Goal: Transaction & Acquisition: Purchase product/service

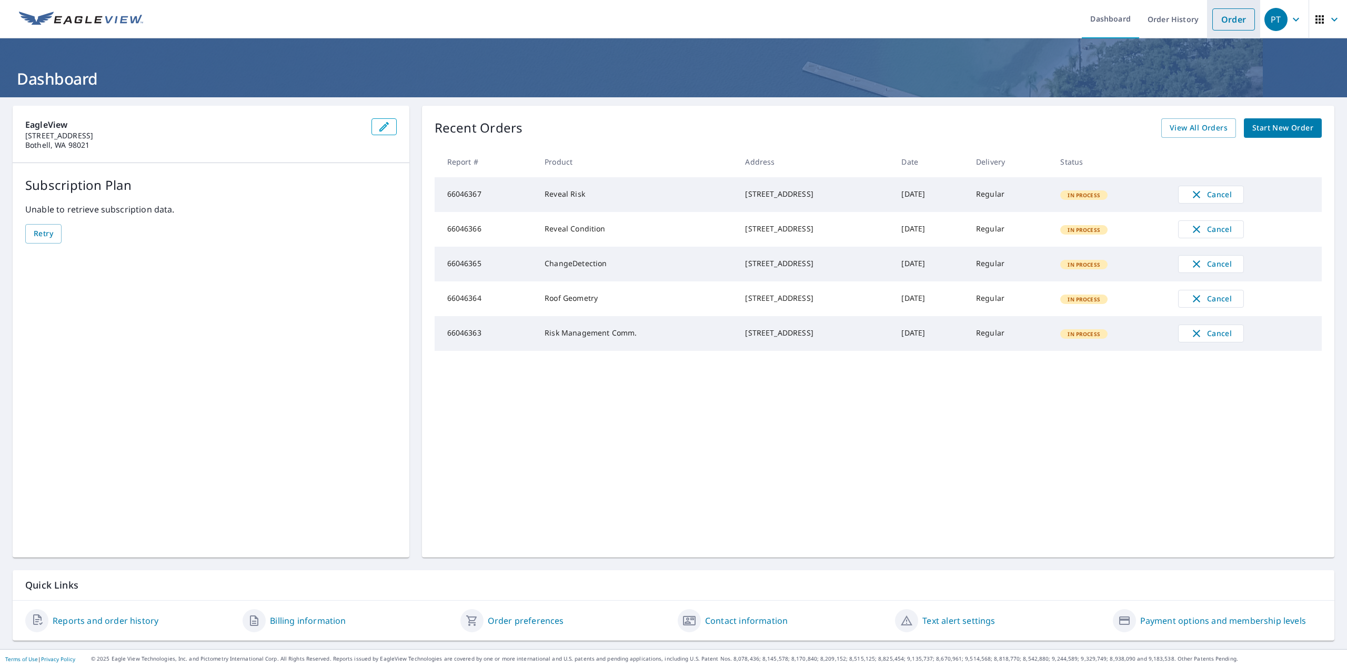
click at [1044, 24] on link "Order" at bounding box center [1234, 19] width 43 height 22
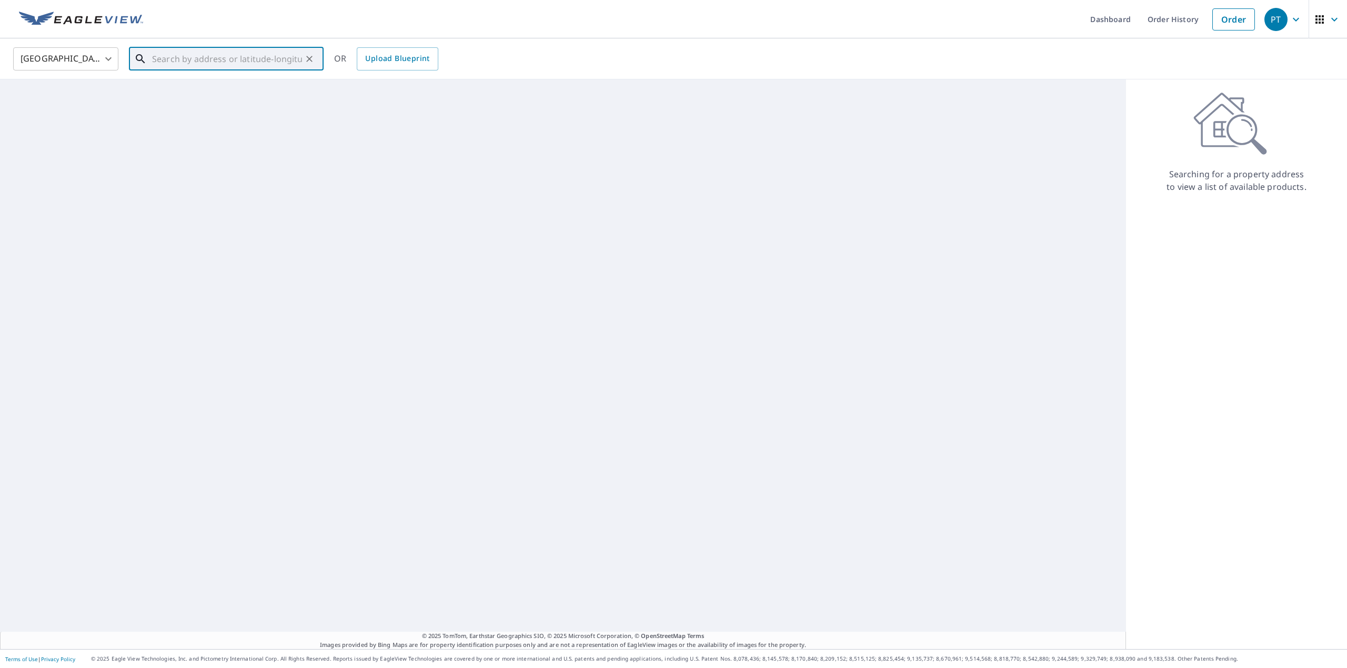
click at [241, 65] on input "text" at bounding box center [227, 58] width 150 height 29
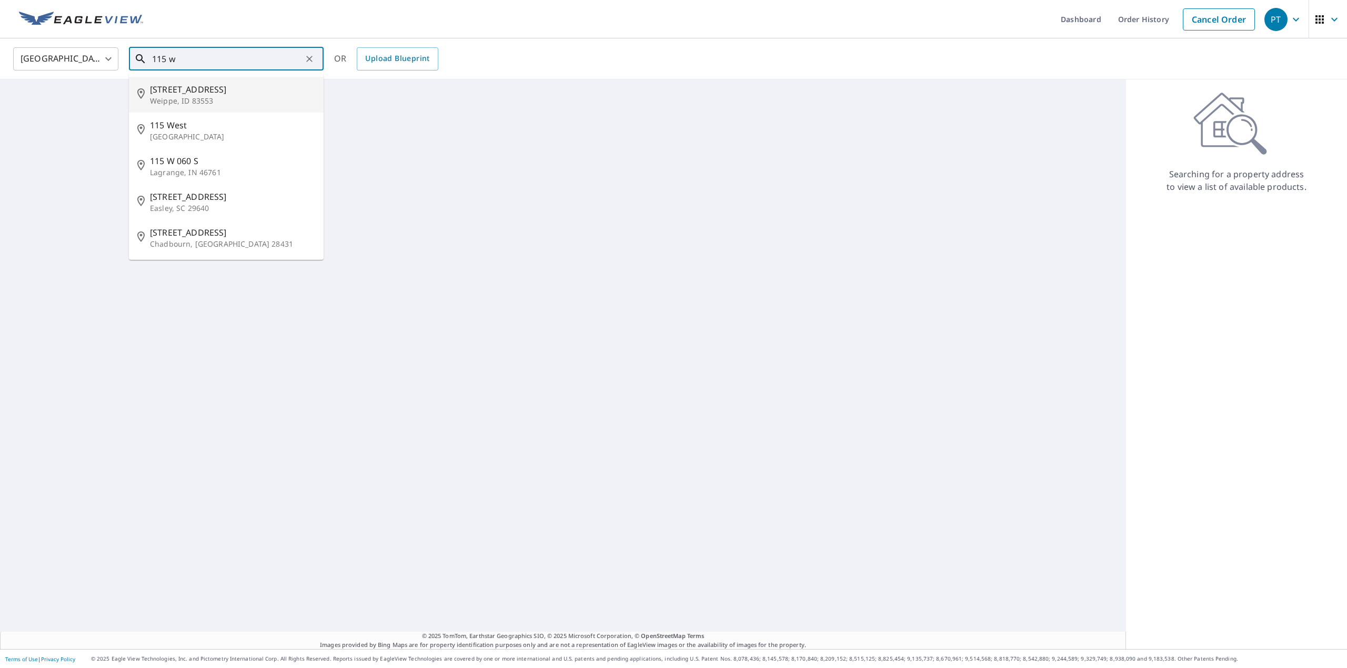
click at [204, 91] on span "115 W 1st Ave" at bounding box center [232, 89] width 165 height 13
type input "115 W 1st Ave Weippe, ID 83553"
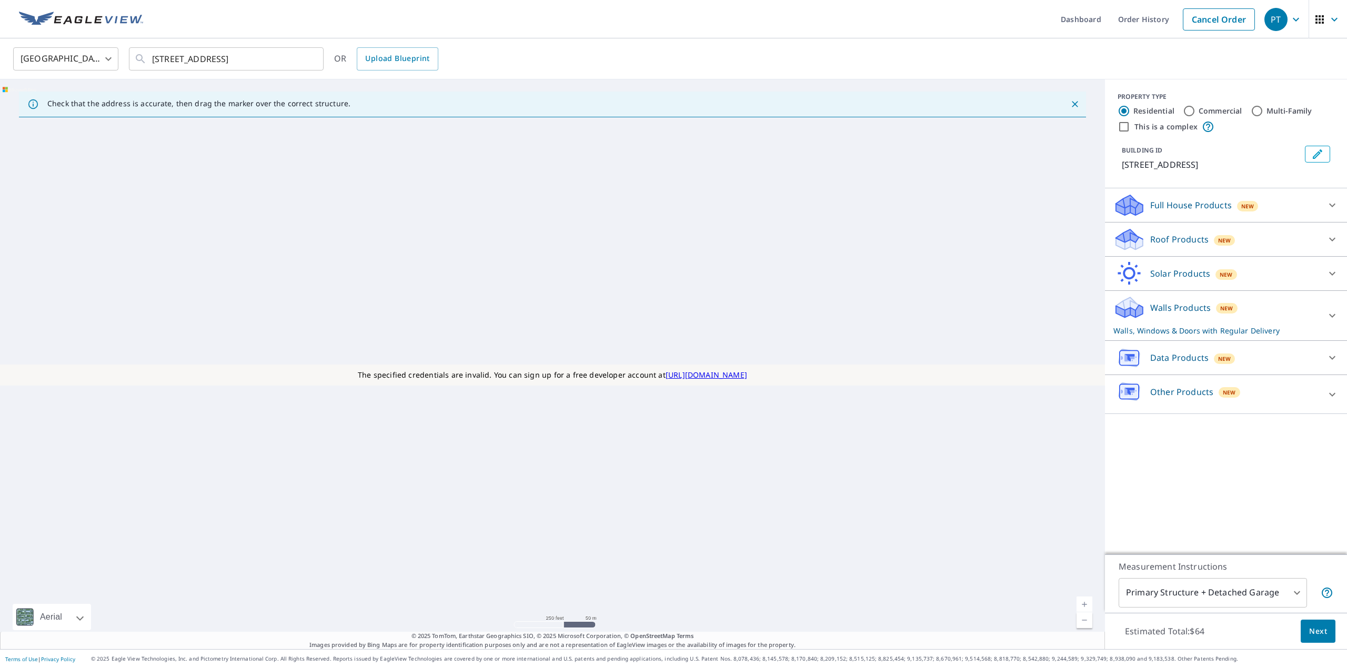
click at [1044, 127] on label "This is a complex" at bounding box center [1166, 127] width 63 height 11
click at [1044, 127] on input "This is a complex" at bounding box center [1124, 127] width 13 height 13
checkbox input "true"
radio input "false"
radio input "true"
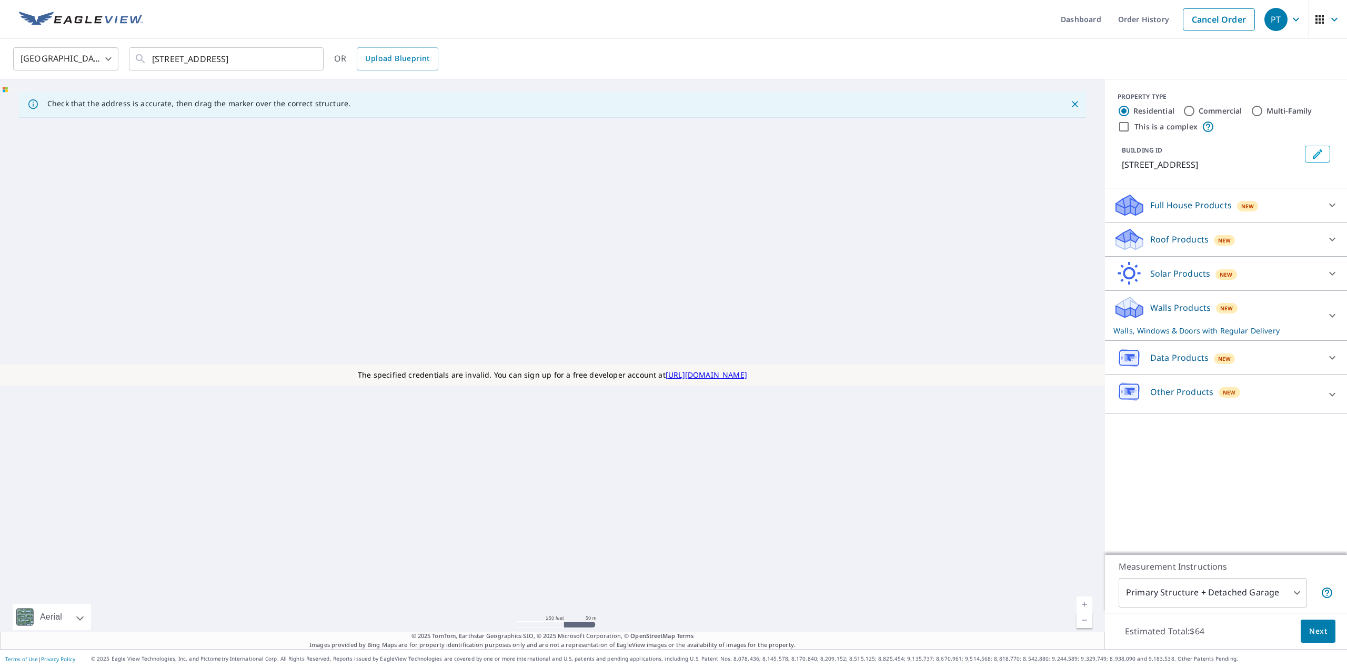
type input "4"
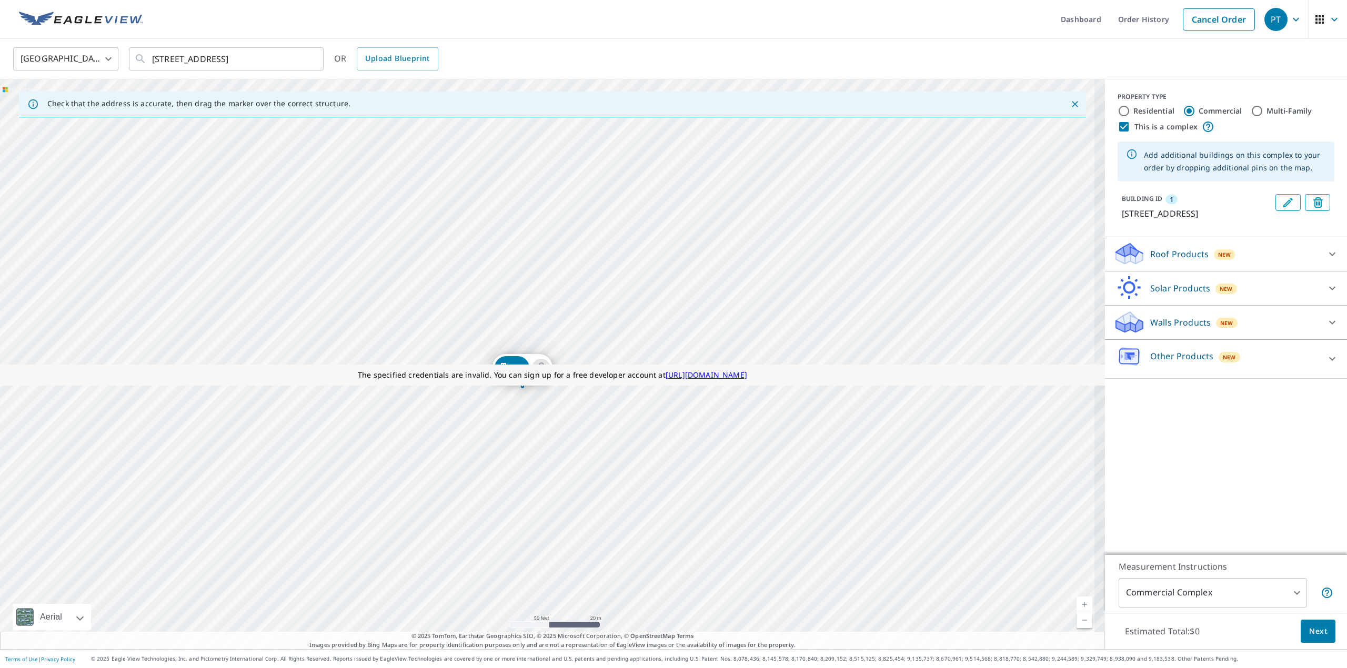
click at [446, 321] on div "1 115 W 1st Ave Weippe, ID 83553" at bounding box center [552, 364] width 1105 height 570
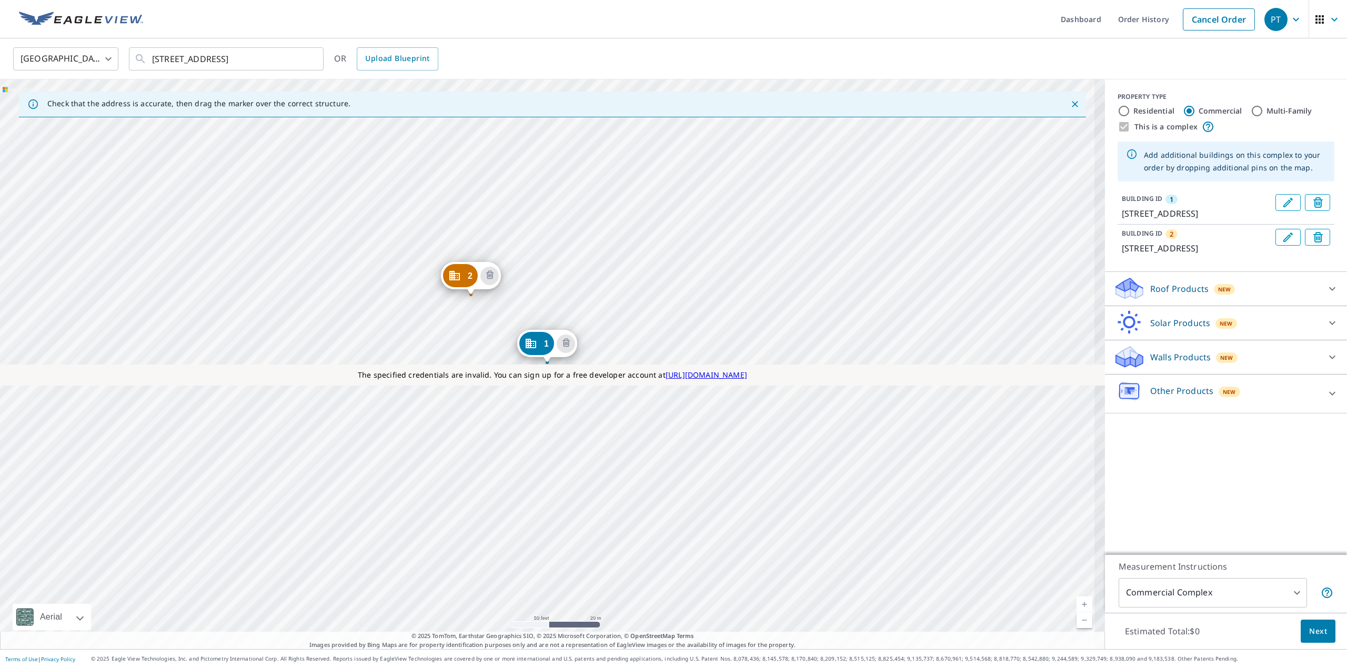
click at [672, 308] on div "2 217 W 1st Ave Weippe, ID 83553 1 115 W 1st Ave Weippe, ID 83553" at bounding box center [552, 364] width 1105 height 570
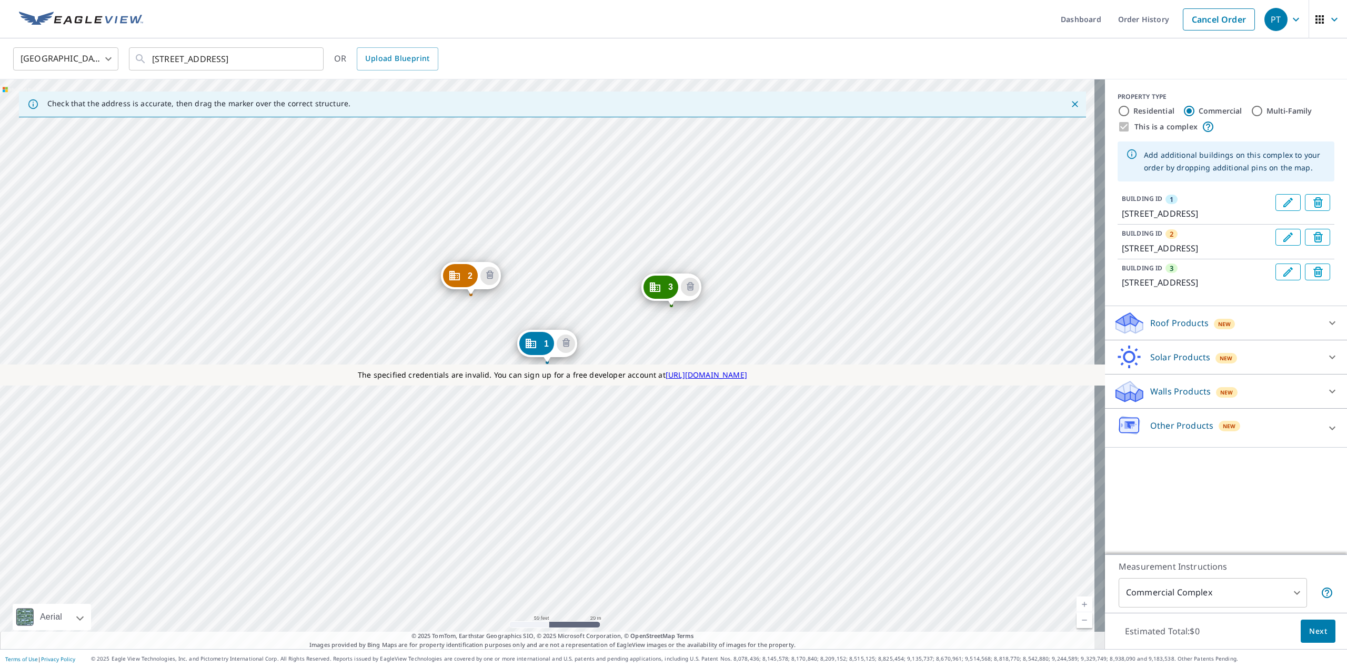
click at [1044, 325] on p "Roof Products" at bounding box center [1180, 323] width 58 height 13
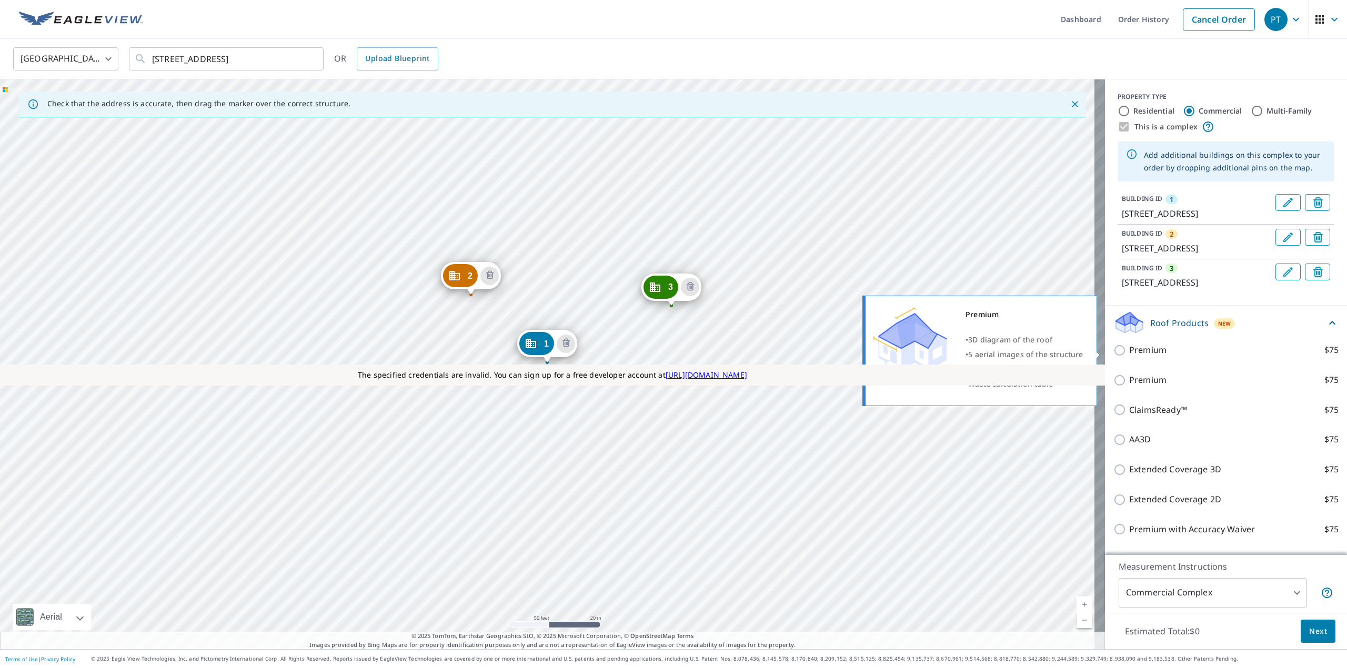
click at [1044, 354] on p "Premium" at bounding box center [1148, 350] width 37 height 13
click at [1044, 354] on input "Premium $75" at bounding box center [1122, 350] width 16 height 13
checkbox input "true"
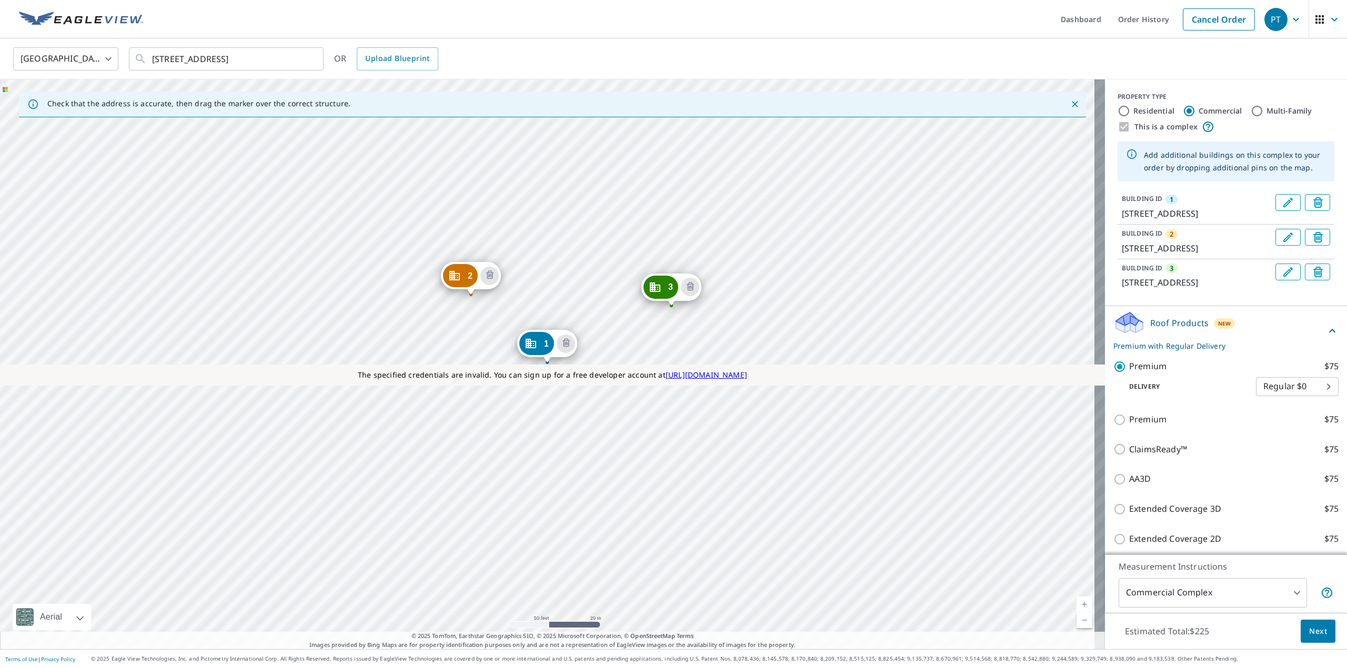
click at [1044, 628] on span "Next" at bounding box center [1319, 631] width 18 height 13
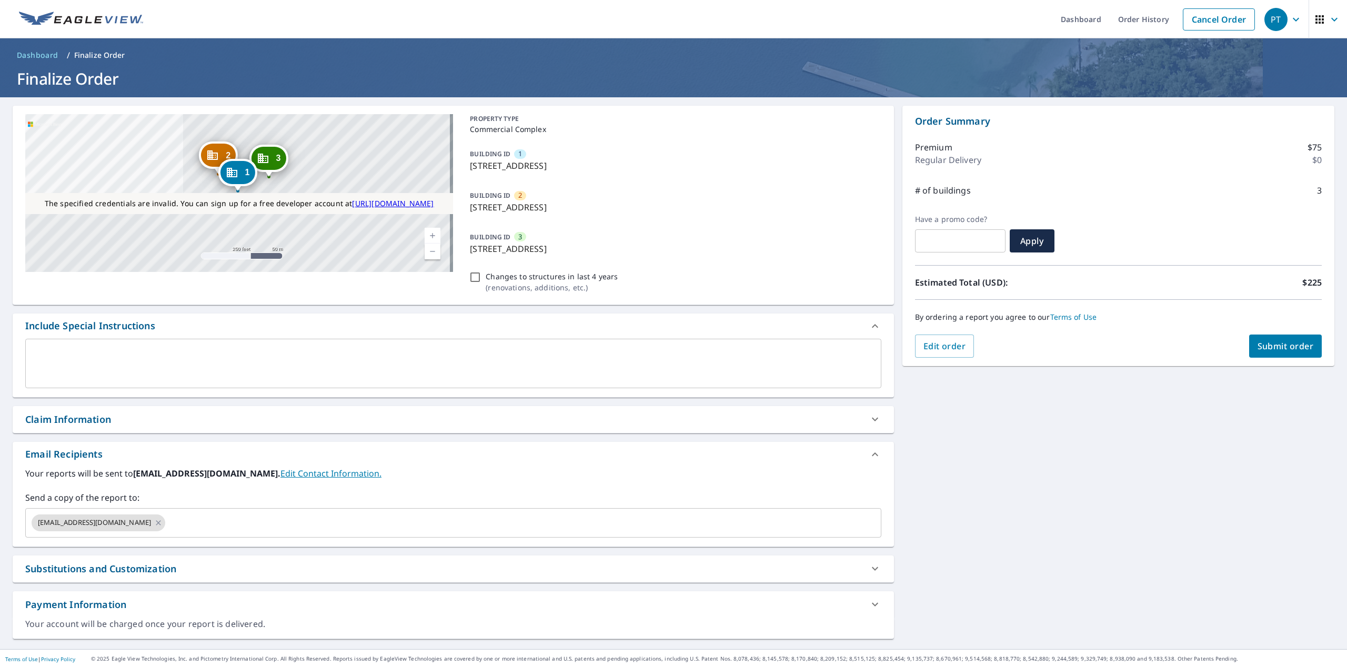
click at [1044, 352] on span "Submit order" at bounding box center [1286, 347] width 56 height 12
checkbox input "true"
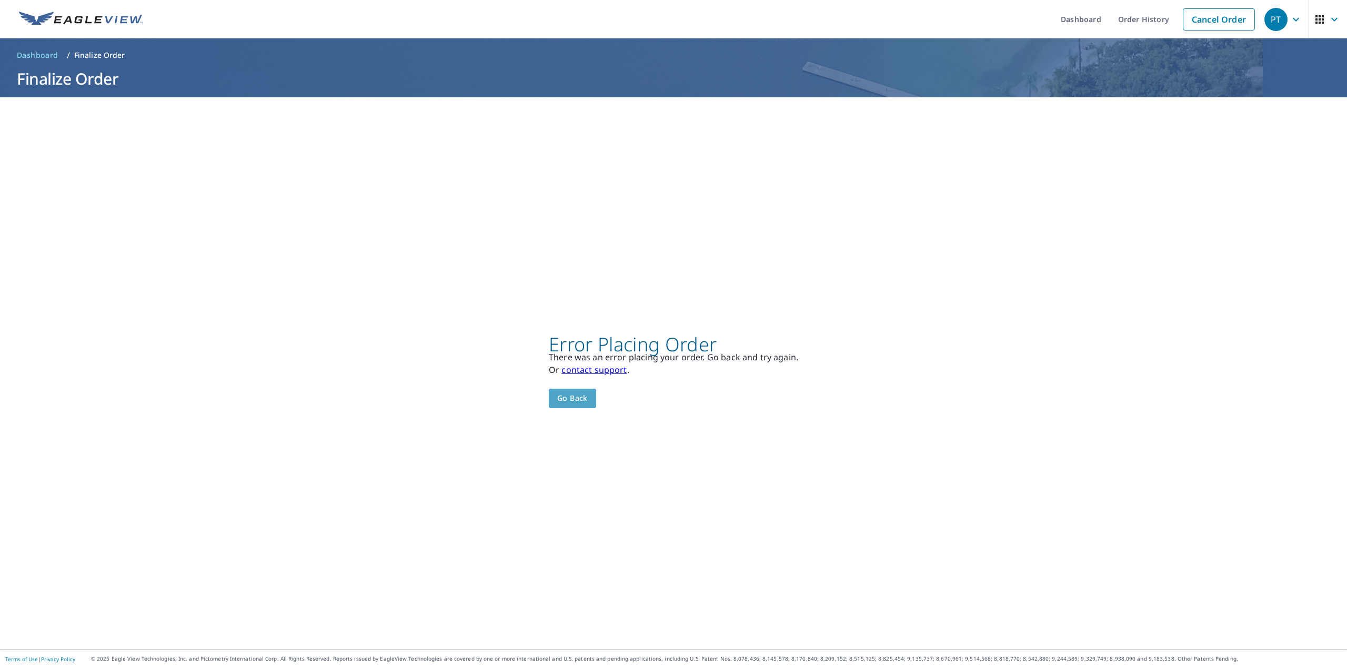
click at [572, 399] on span "Go back" at bounding box center [572, 398] width 31 height 13
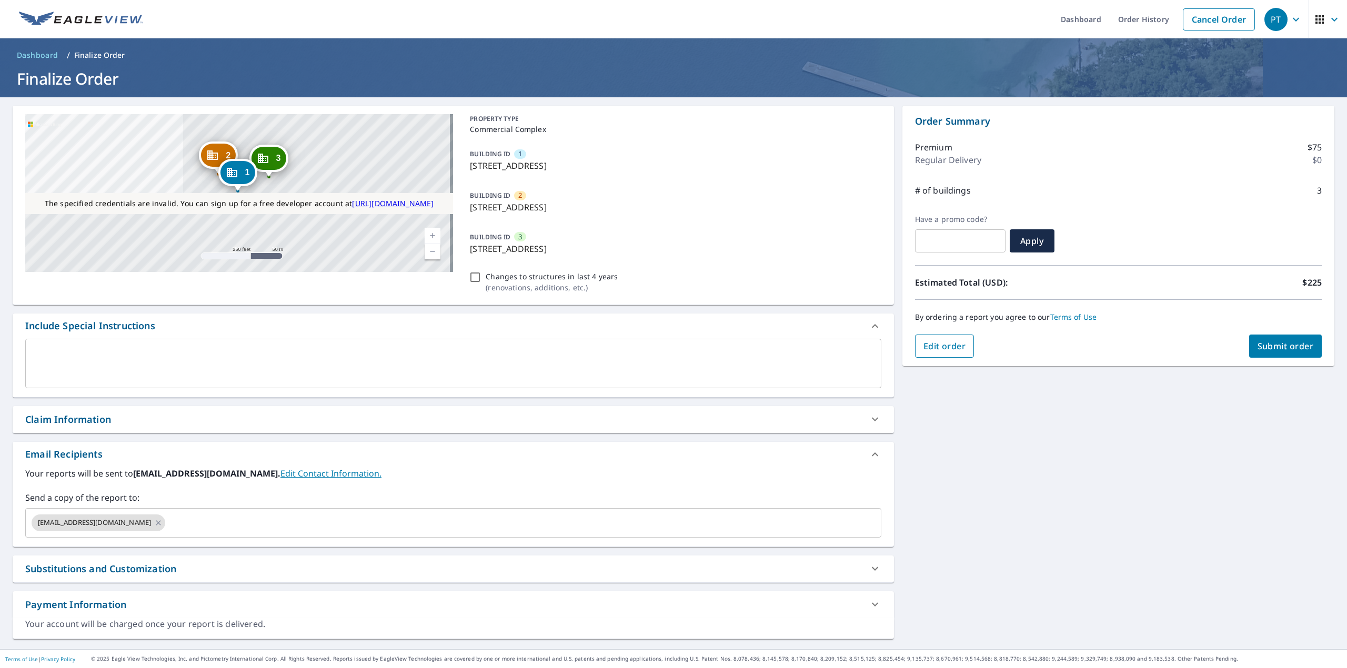
click at [938, 351] on span "Edit order" at bounding box center [945, 347] width 43 height 12
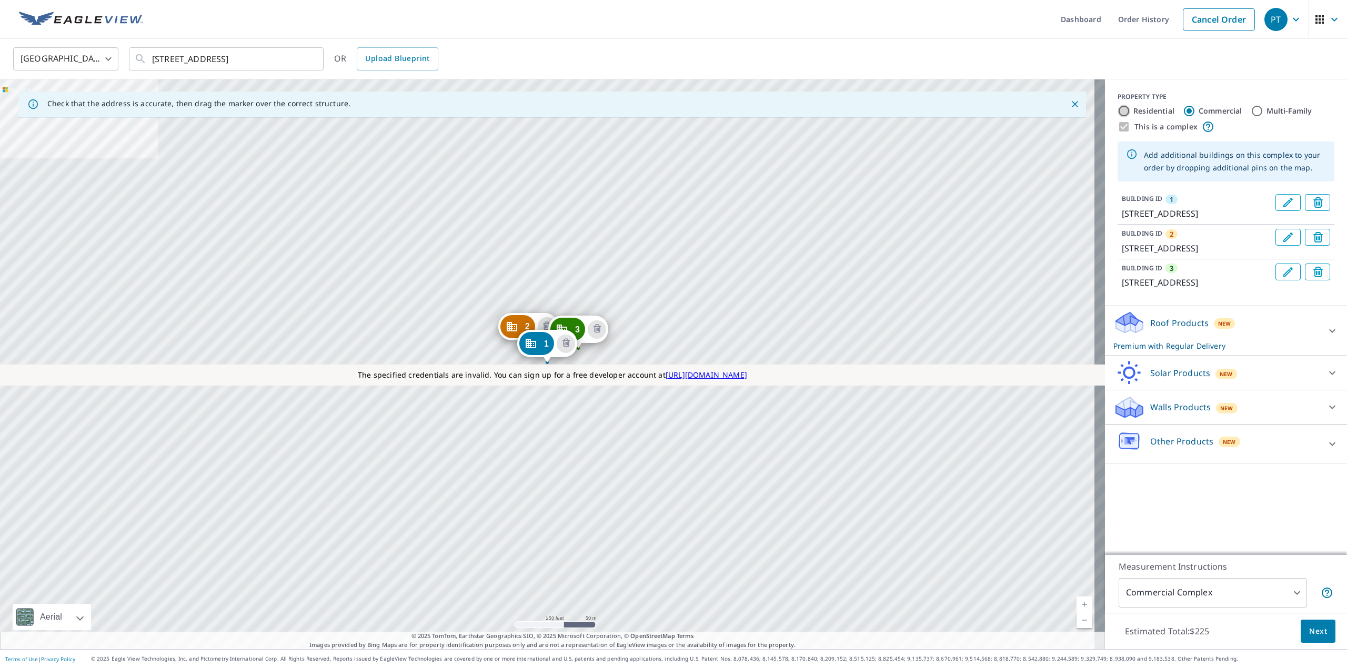
click at [1044, 112] on input "Residential" at bounding box center [1124, 111] width 13 height 13
radio input "true"
type input "1"
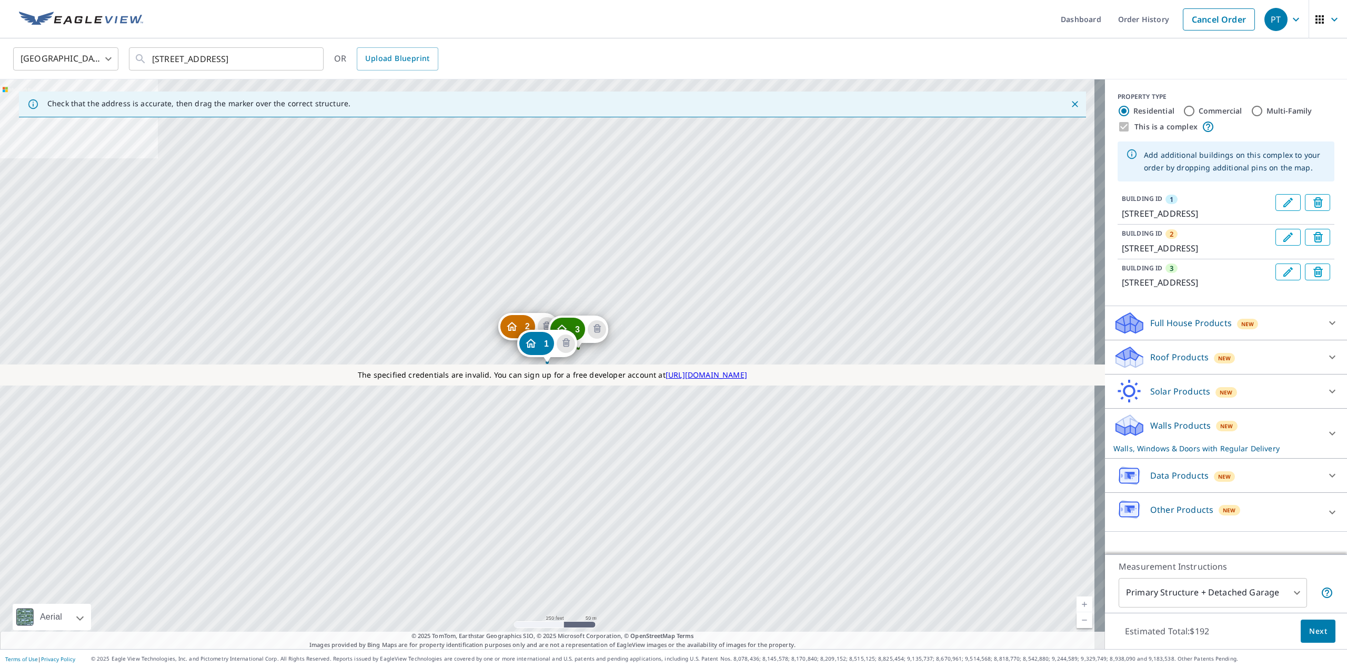
click at [1044, 112] on input "Commercial" at bounding box center [1189, 111] width 13 height 13
radio input "true"
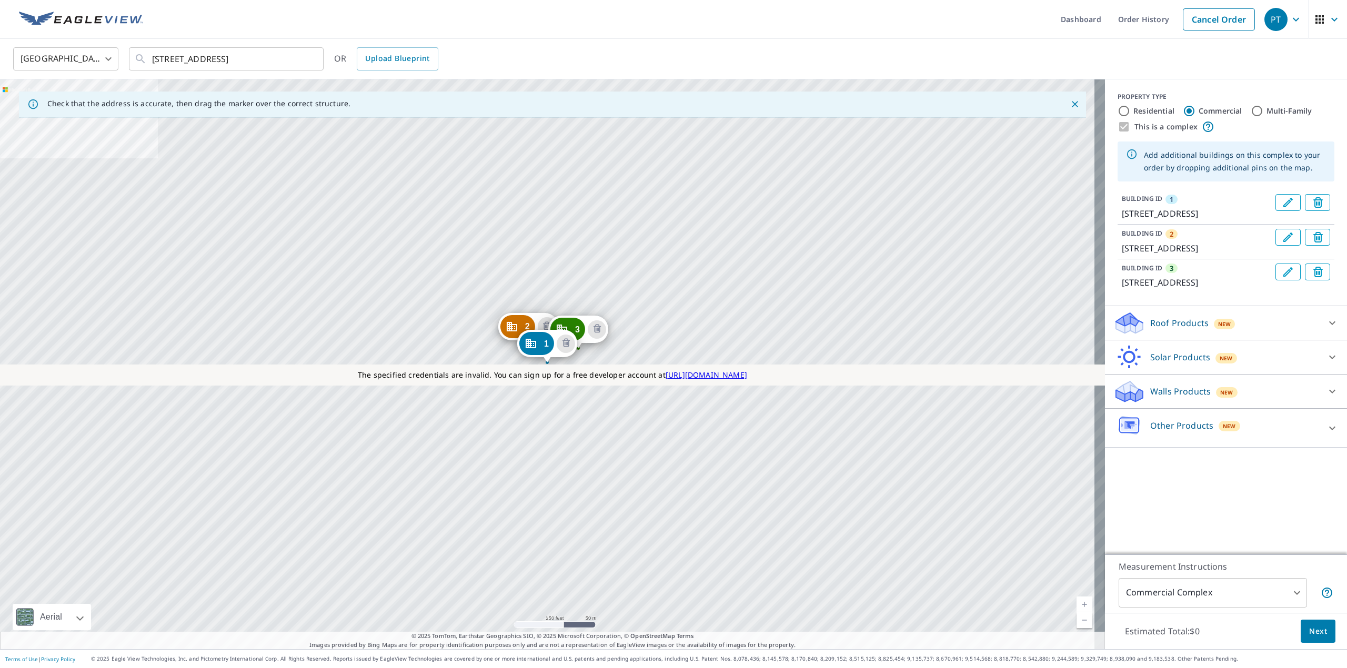
click at [1044, 595] on body "PT PT Dashboard Order History Cancel Order PT United States US ​ 115 W 1st Ave …" at bounding box center [673, 334] width 1347 height 668
click at [1044, 590] on li "Primary Structure Only" at bounding box center [1203, 589] width 188 height 19
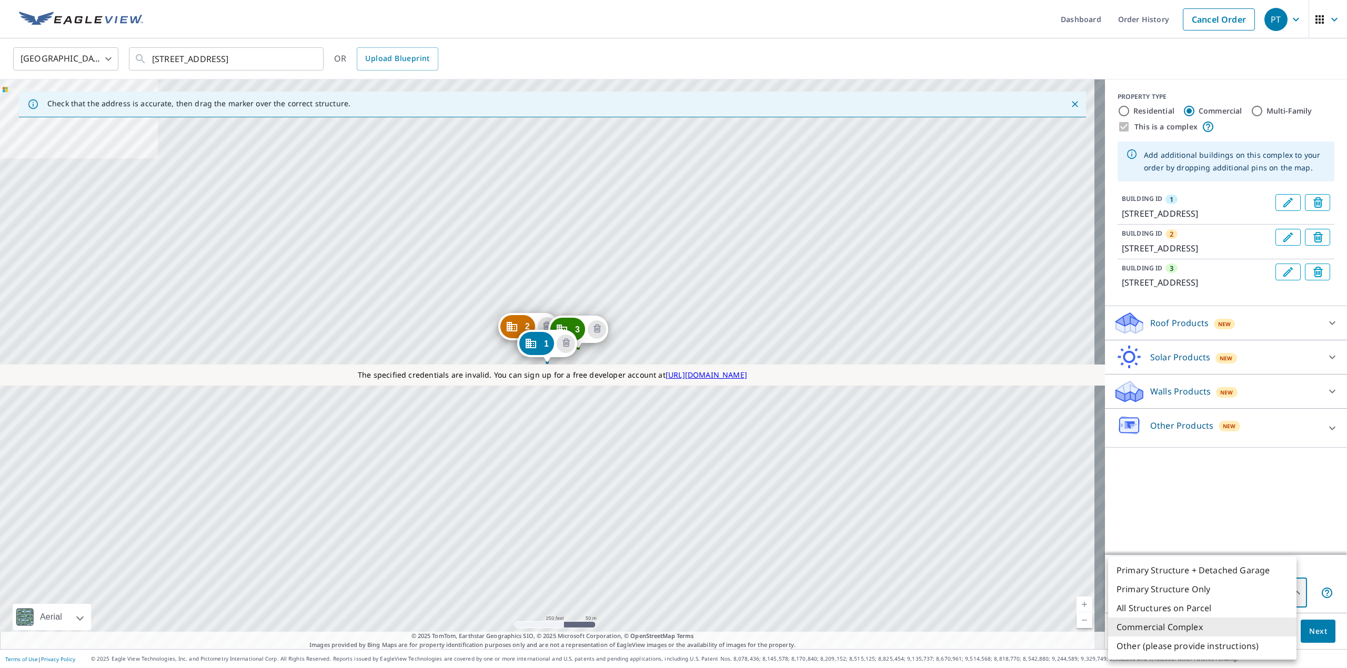
type input "2"
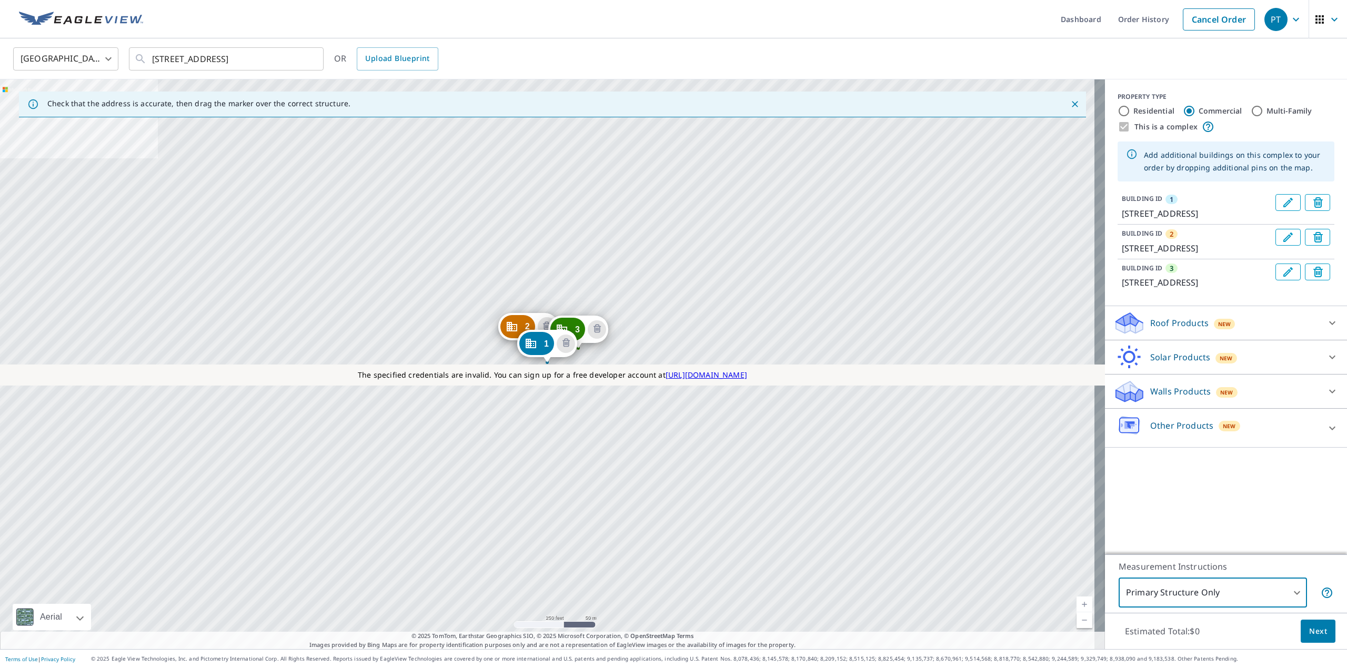
click at [1044, 630] on span "Next" at bounding box center [1319, 631] width 18 height 13
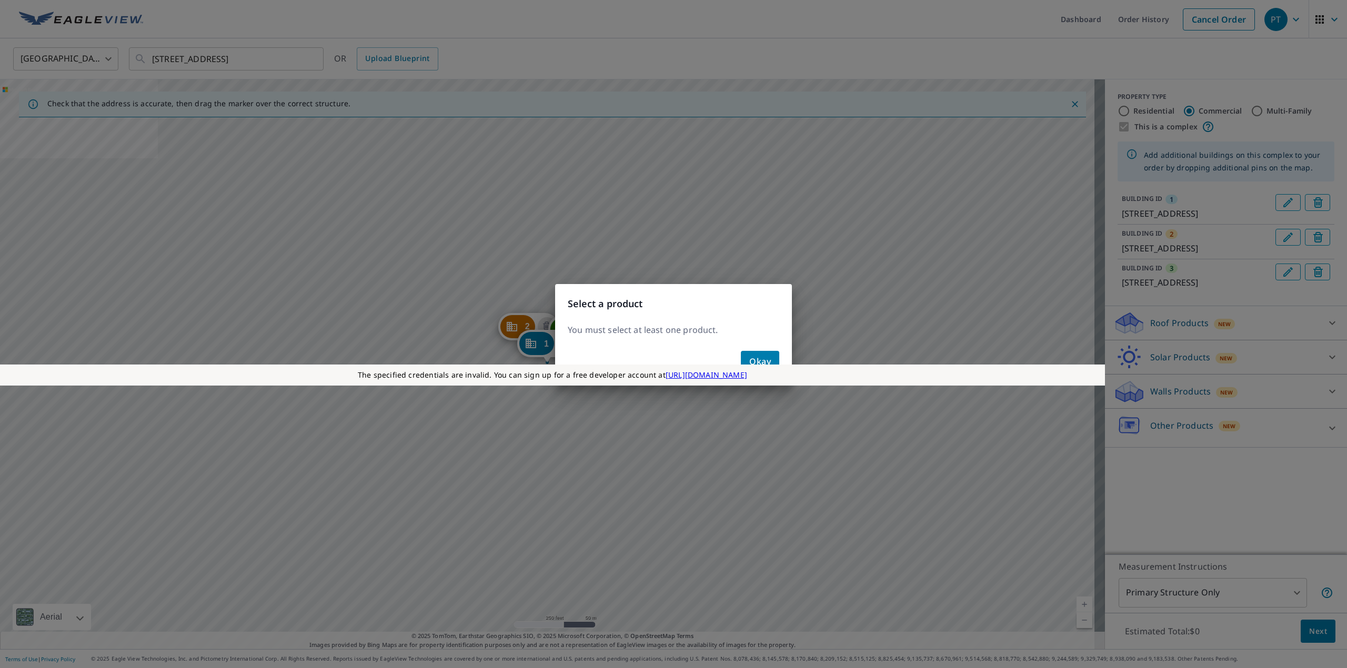
click at [756, 354] on span "Okay" at bounding box center [761, 361] width 22 height 15
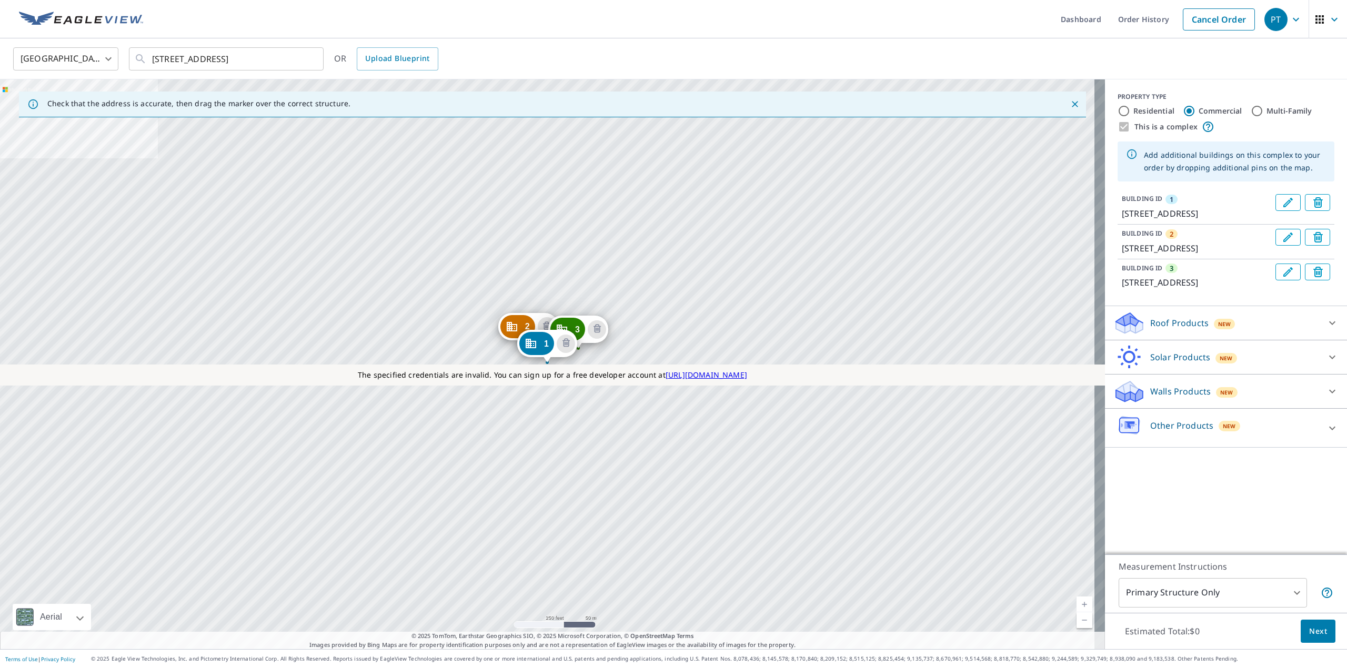
click at [1044, 328] on p "Roof Products" at bounding box center [1180, 323] width 58 height 13
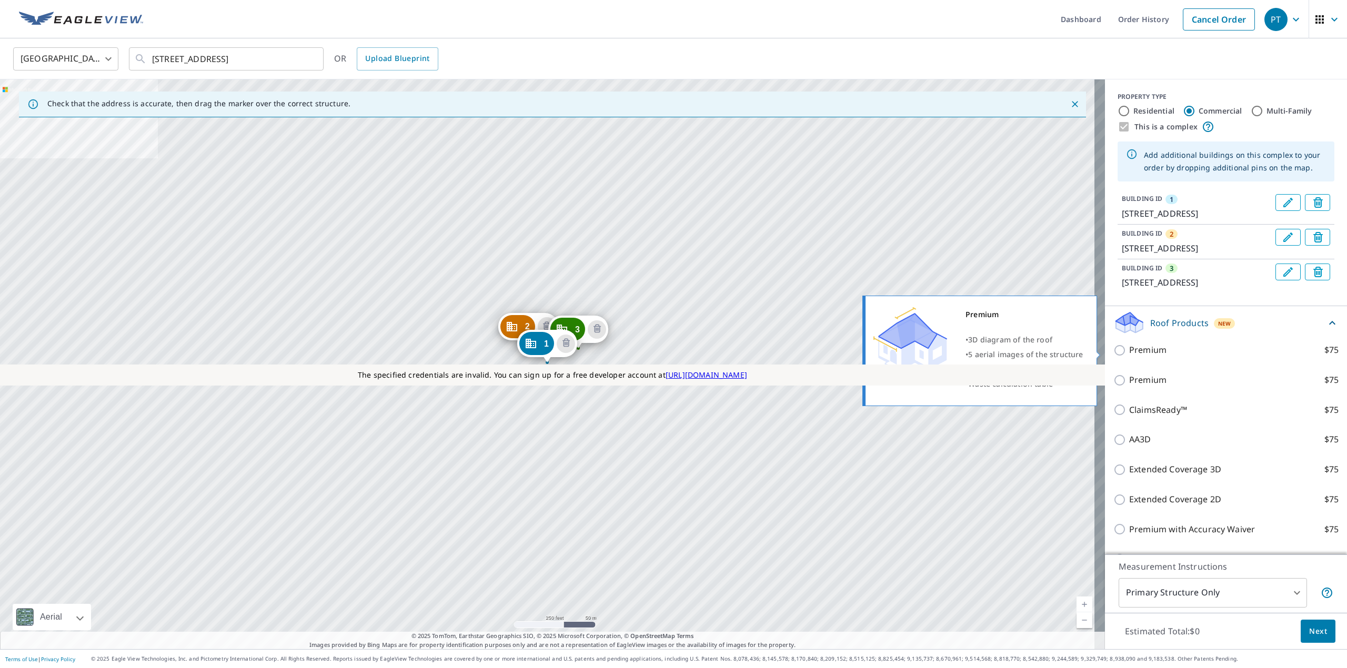
click at [1044, 350] on p "Premium" at bounding box center [1148, 350] width 37 height 13
click at [1044, 350] on input "Premium $75" at bounding box center [1122, 350] width 16 height 13
checkbox input "true"
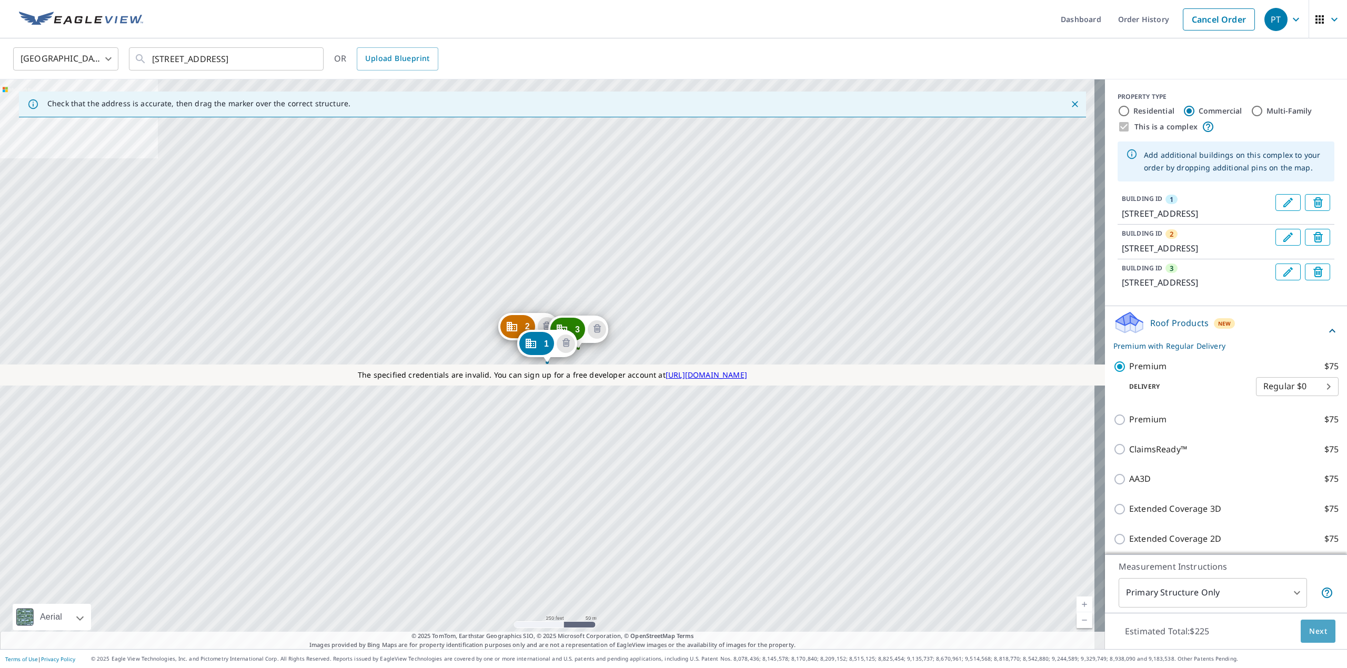
click at [1044, 634] on span "Next" at bounding box center [1319, 631] width 18 height 13
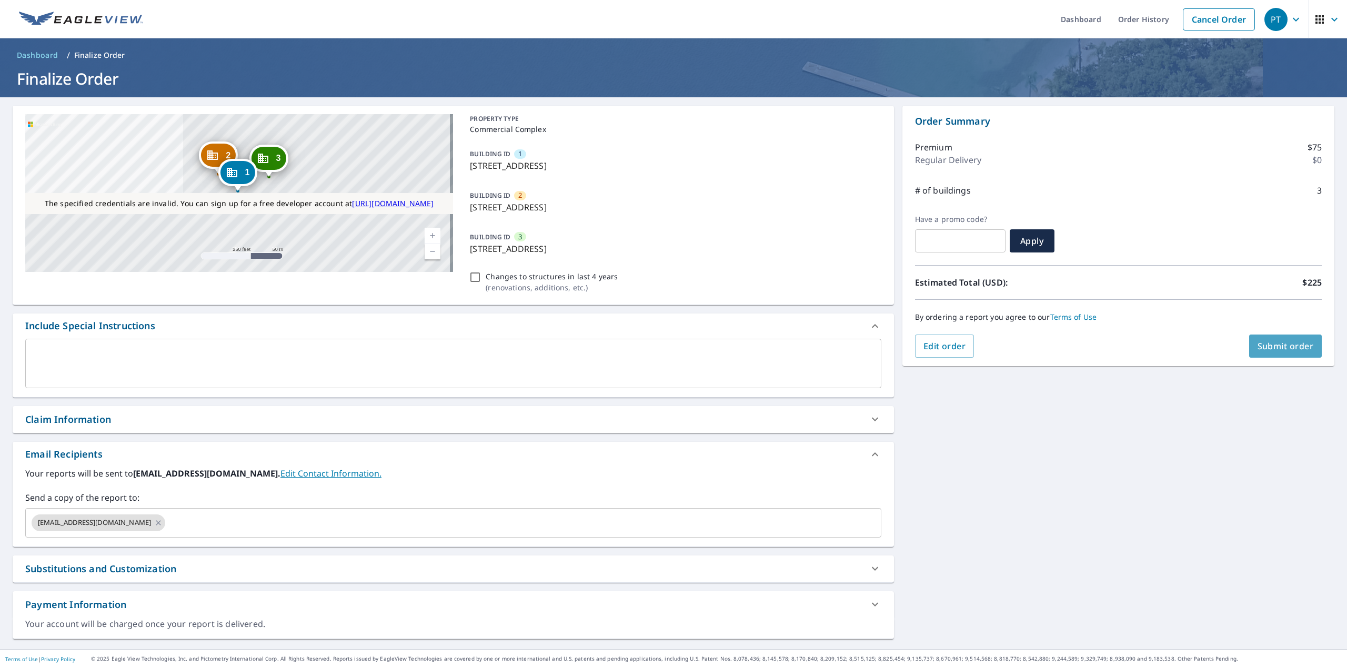
click at [1044, 347] on span "Submit order" at bounding box center [1286, 347] width 56 height 12
checkbox input "true"
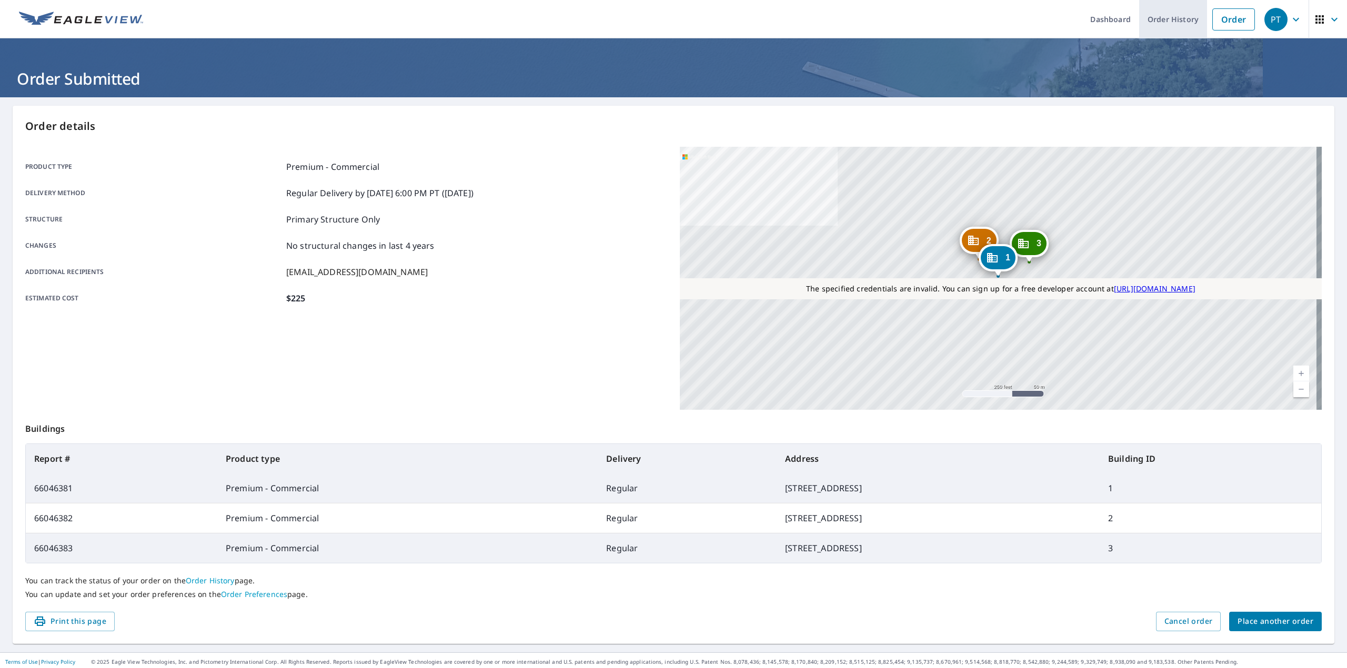
click at [1044, 12] on link "Order History" at bounding box center [1174, 19] width 68 height 38
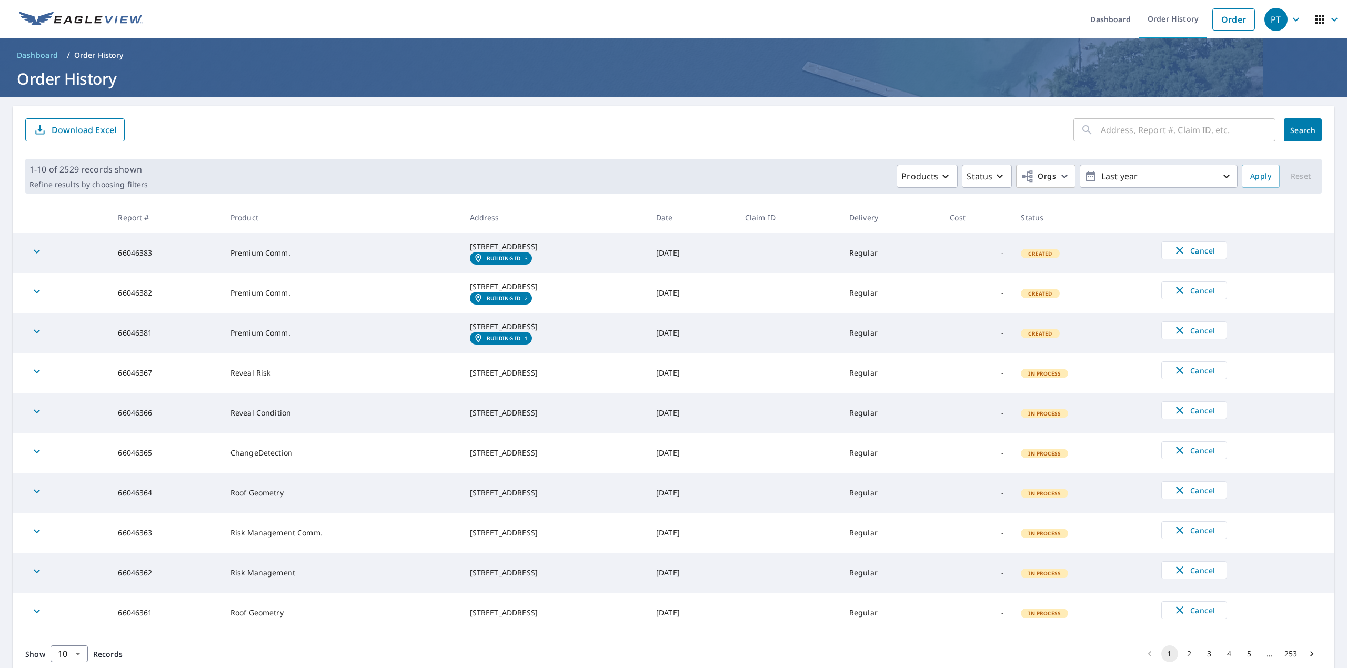
click at [487, 262] on em "Building ID" at bounding box center [504, 258] width 34 height 6
click at [1044, 21] on icon "button" at bounding box center [1296, 19] width 6 height 4
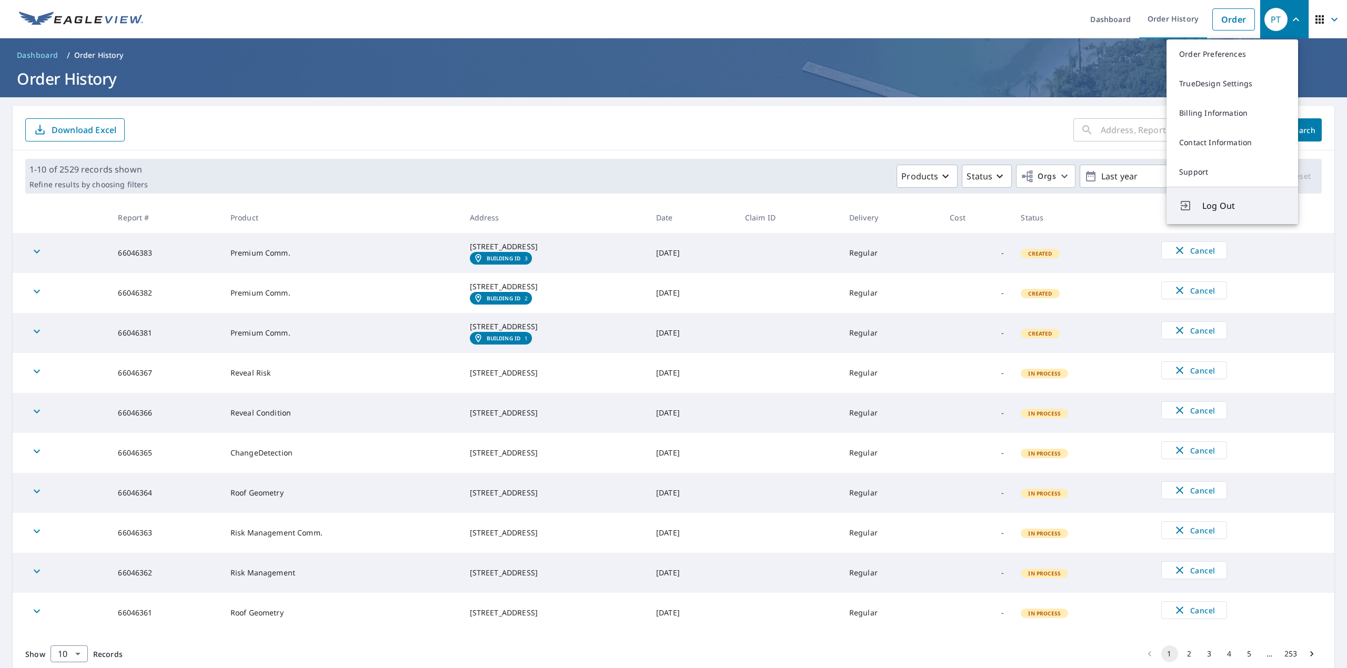
click at [1044, 201] on span "Log Out" at bounding box center [1244, 205] width 83 height 13
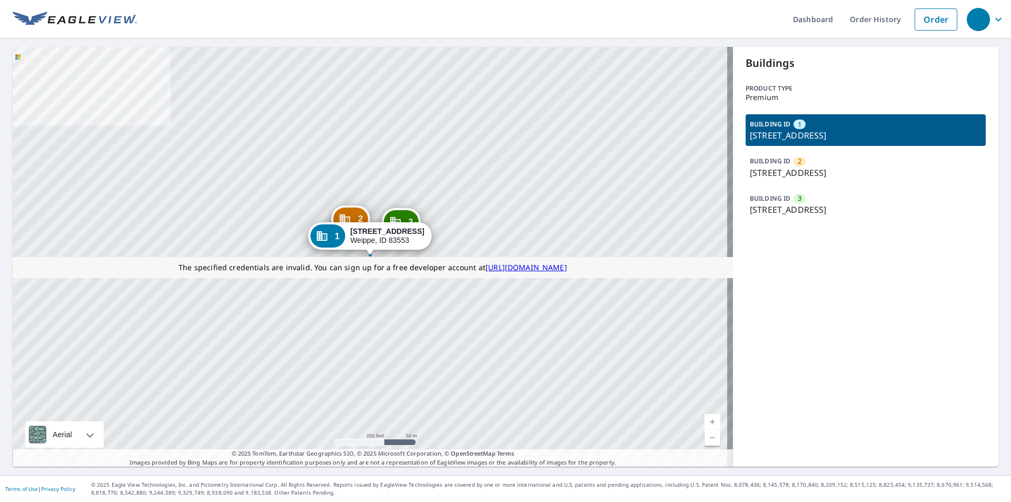
click at [992, 14] on icon "button" at bounding box center [998, 19] width 13 height 13
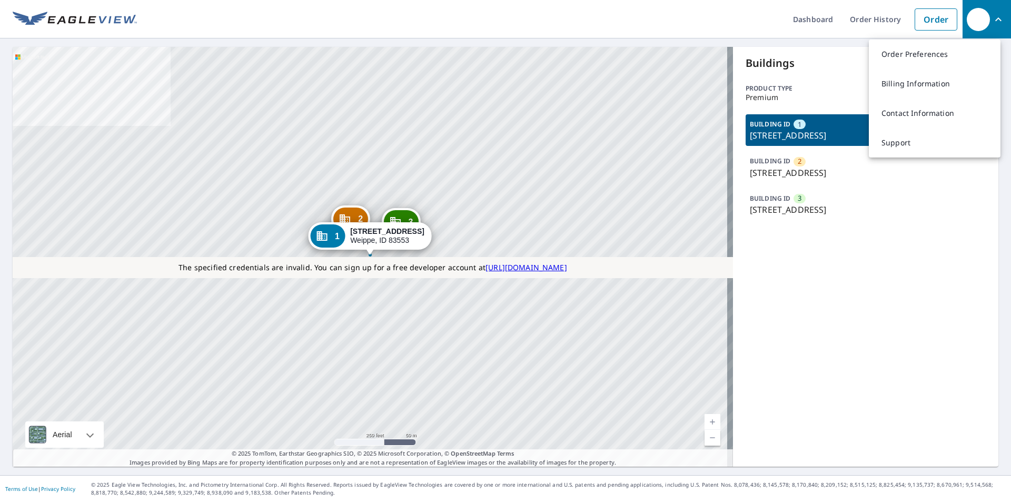
click at [995, 19] on icon "button" at bounding box center [998, 19] width 6 height 4
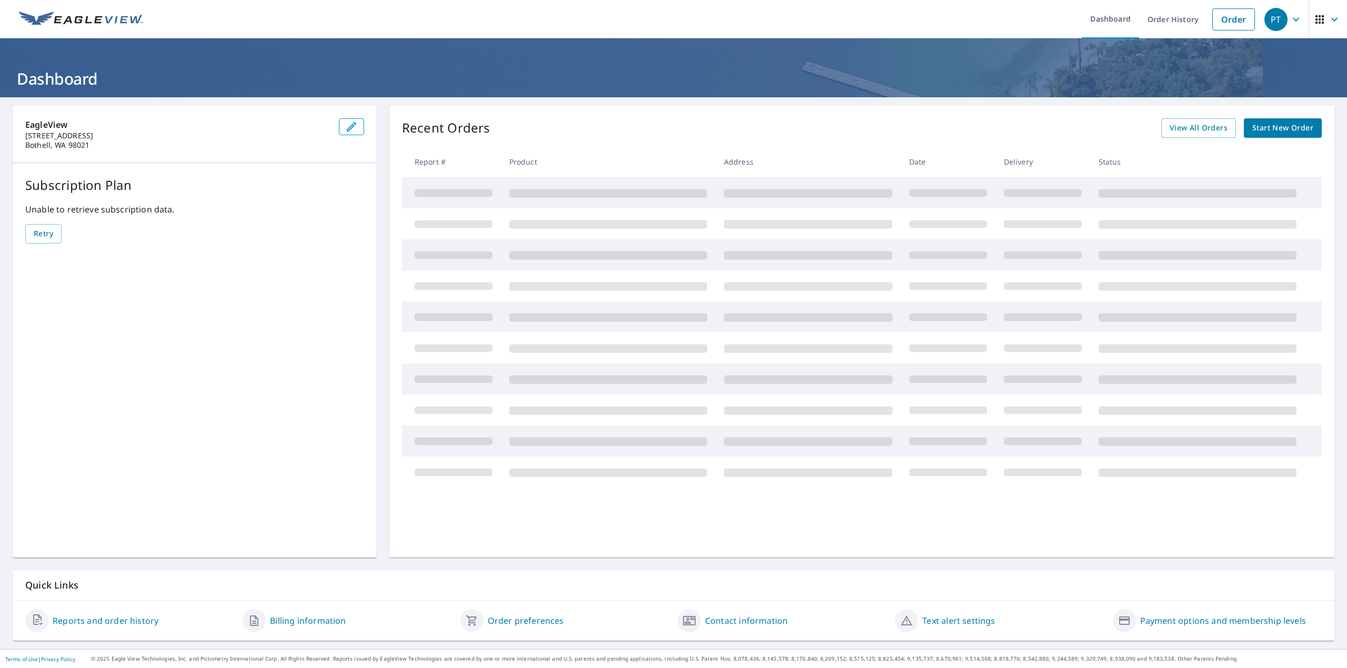
click at [1290, 14] on icon "button" at bounding box center [1296, 19] width 13 height 13
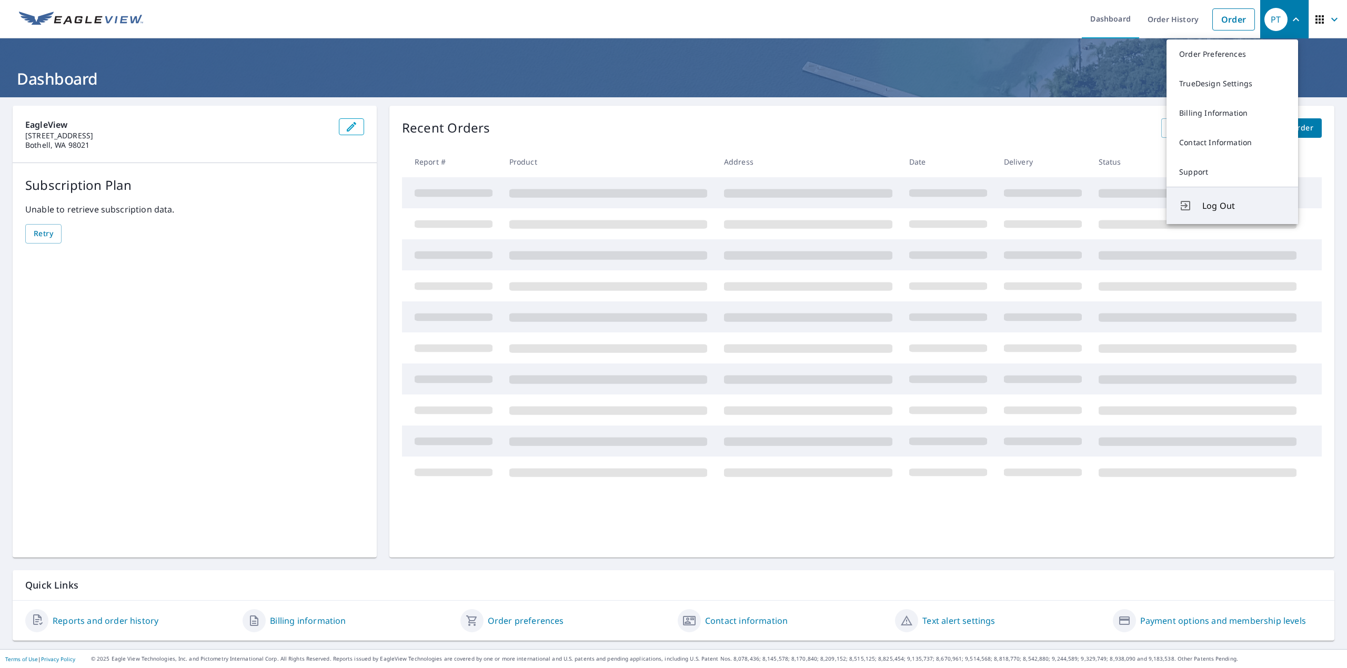
click at [1215, 203] on span "Log Out" at bounding box center [1244, 205] width 83 height 13
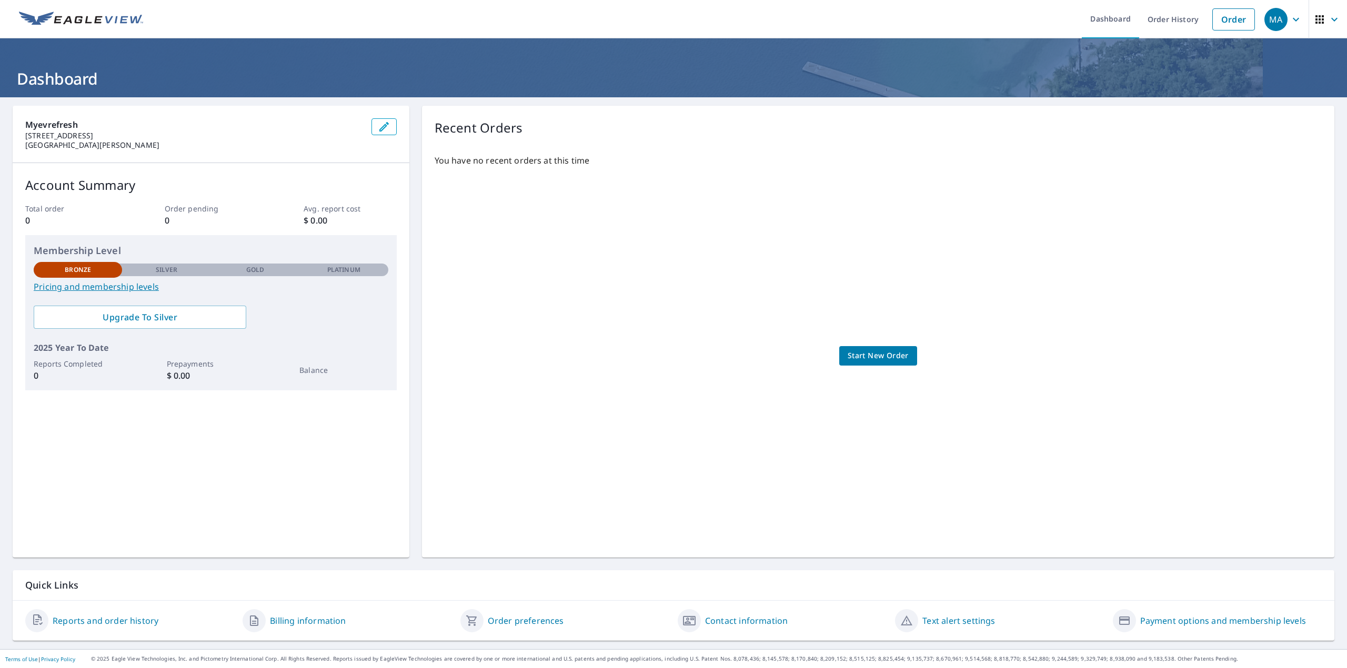
click at [1290, 21] on icon "button" at bounding box center [1296, 19] width 13 height 13
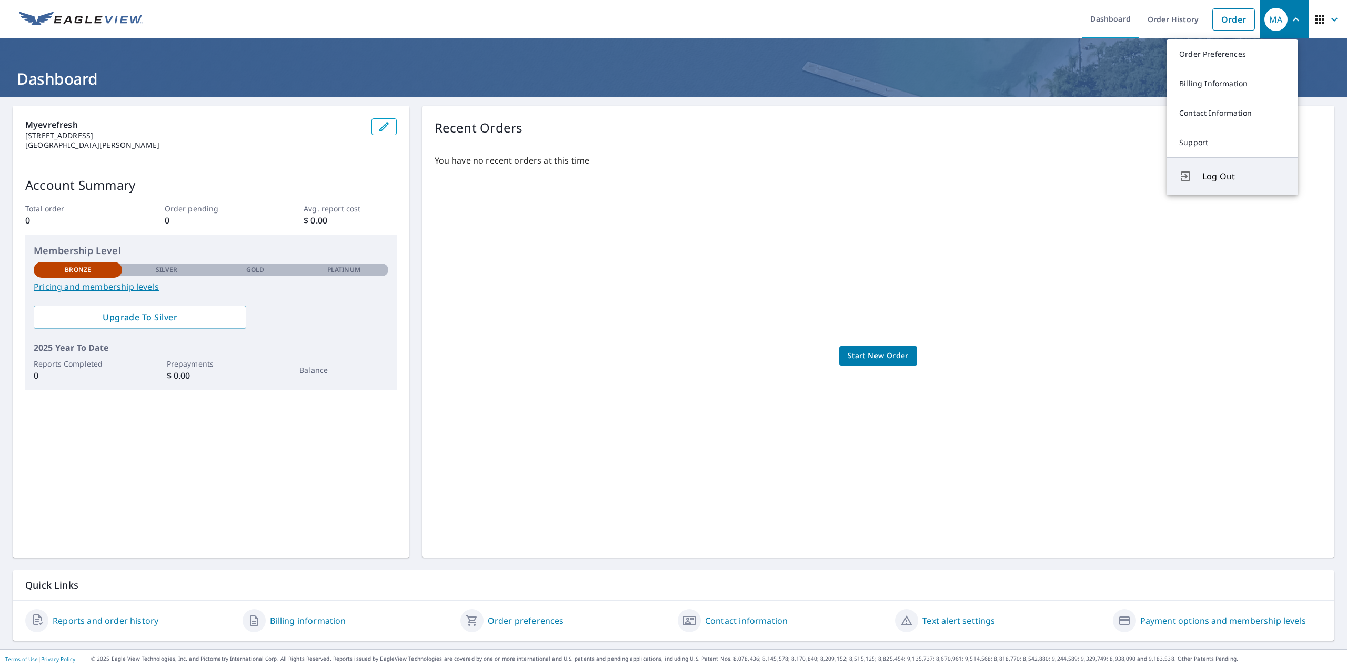
click at [1217, 171] on span "Log Out" at bounding box center [1244, 176] width 83 height 13
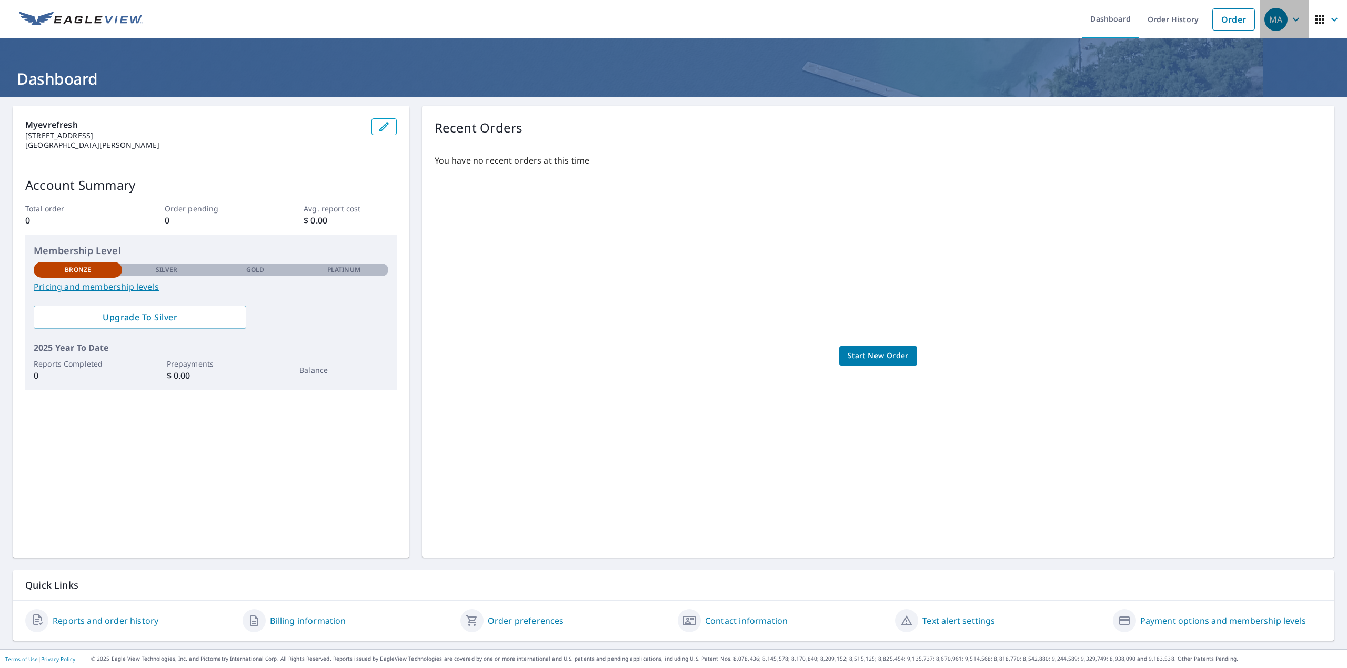
drag, startPoint x: 1283, startPoint y: 18, endPoint x: 1266, endPoint y: 36, distance: 24.6
click at [1290, 19] on icon "button" at bounding box center [1296, 19] width 13 height 13
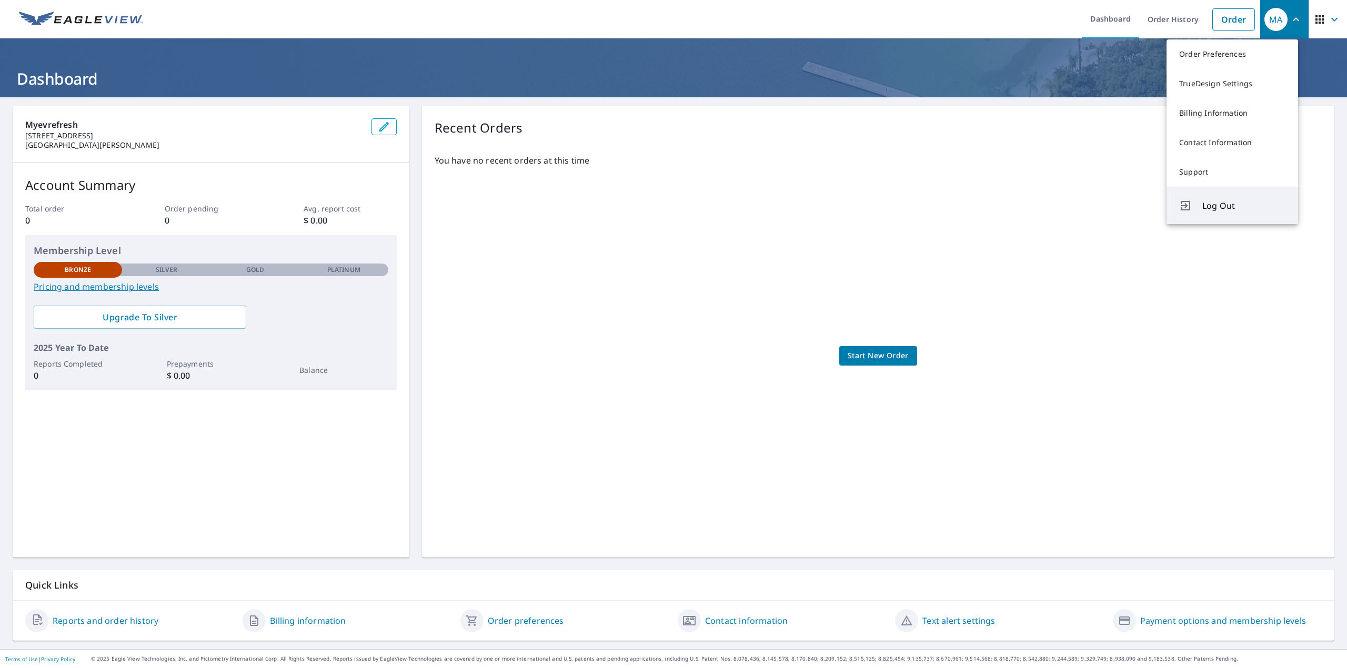
click at [1219, 207] on span "Log Out" at bounding box center [1244, 205] width 83 height 13
